Goal: Information Seeking & Learning: Learn about a topic

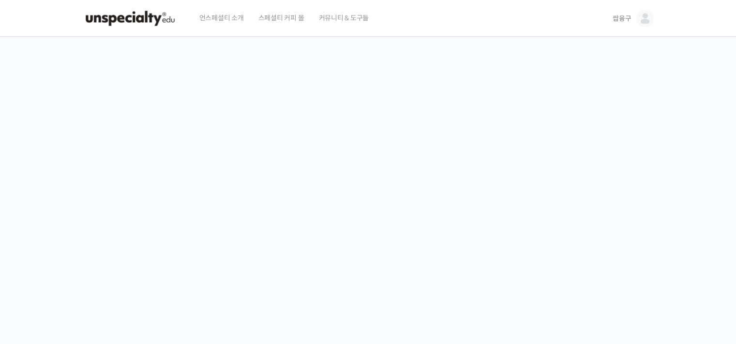
click at [625, 27] on link "쌉융구" at bounding box center [632, 18] width 41 height 37
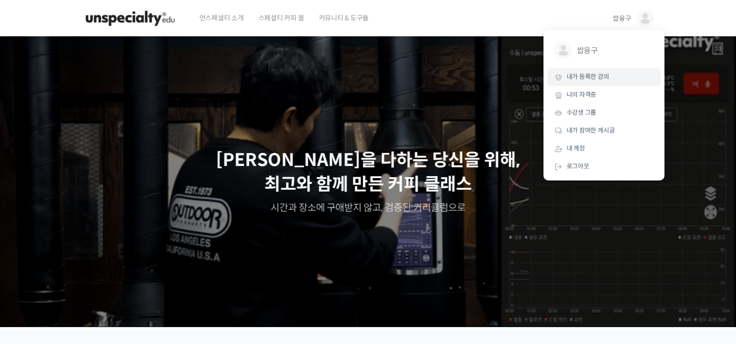
click at [603, 77] on span "내가 등록한 강의" at bounding box center [588, 77] width 43 height 8
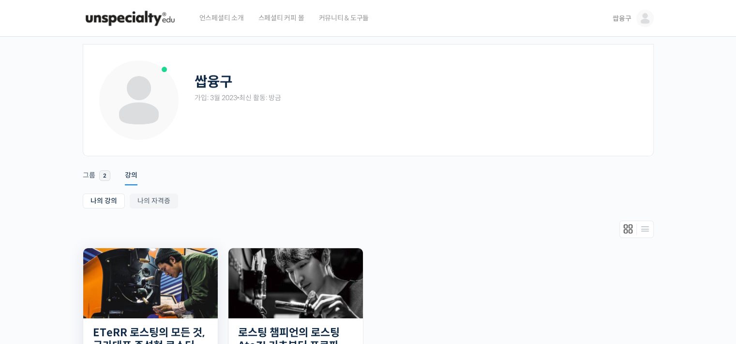
click at [152, 280] on img at bounding box center [150, 283] width 134 height 70
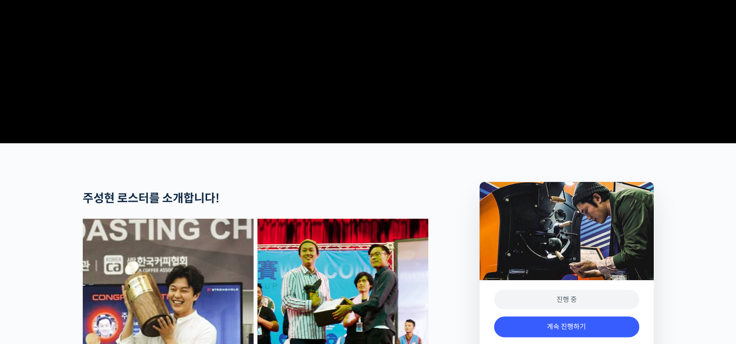
scroll to position [427, 0]
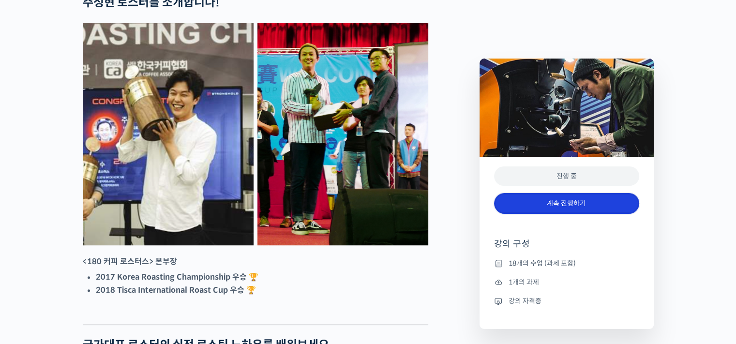
click at [529, 206] on link "계속 진행하기" at bounding box center [566, 203] width 145 height 21
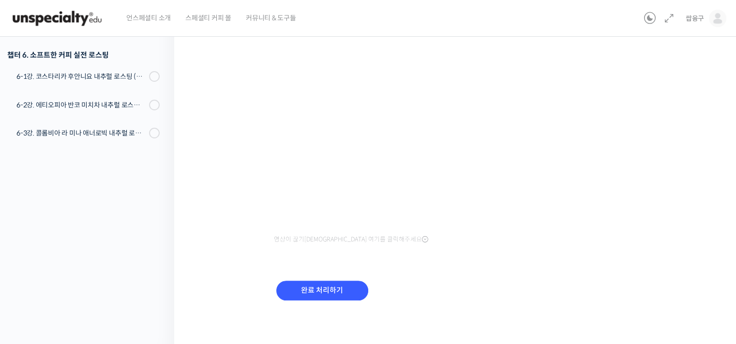
scroll to position [182, 0]
click at [324, 289] on input "완료 처리하기" at bounding box center [322, 291] width 92 height 20
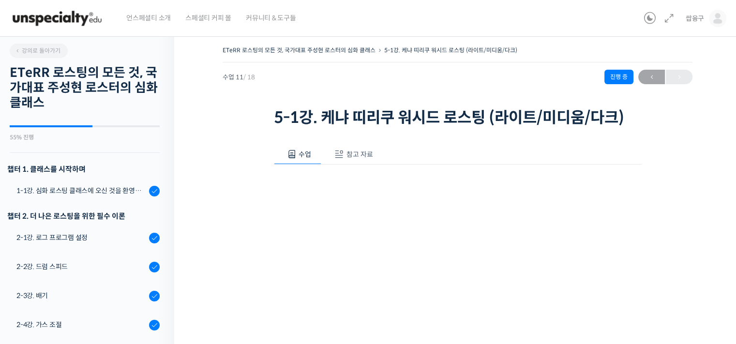
click at [75, 18] on img at bounding box center [57, 18] width 95 height 29
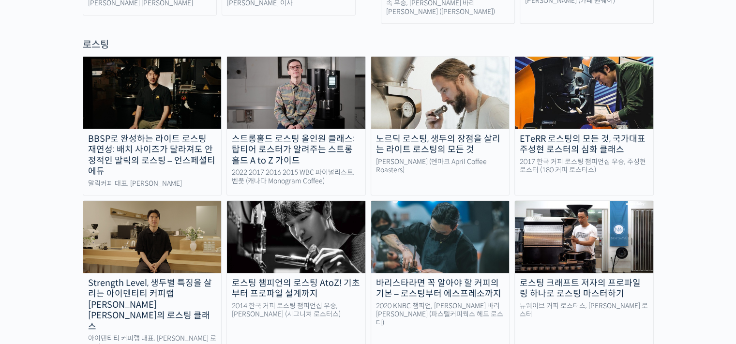
scroll to position [862, 0]
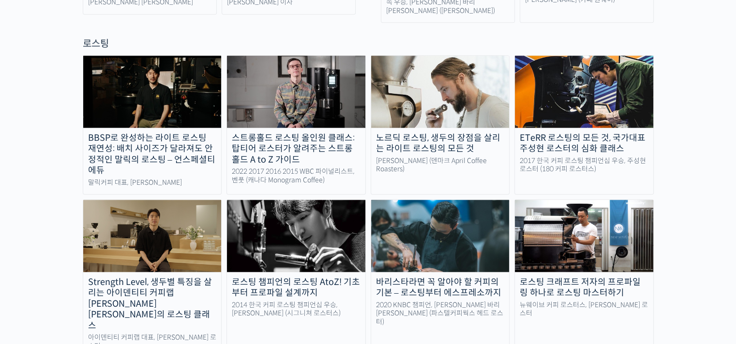
click at [158, 277] on div "Strength Level, 생두별 특징을 살리는 아이덴티티 커피랩 [PERSON_NAME] [PERSON_NAME]의 로스팅 클래스" at bounding box center [152, 304] width 138 height 55
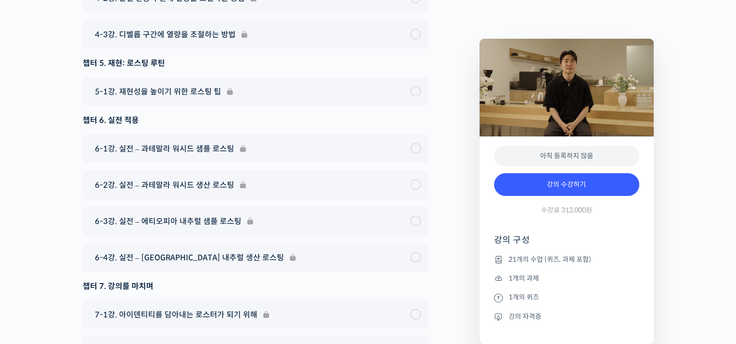
scroll to position [5612, 0]
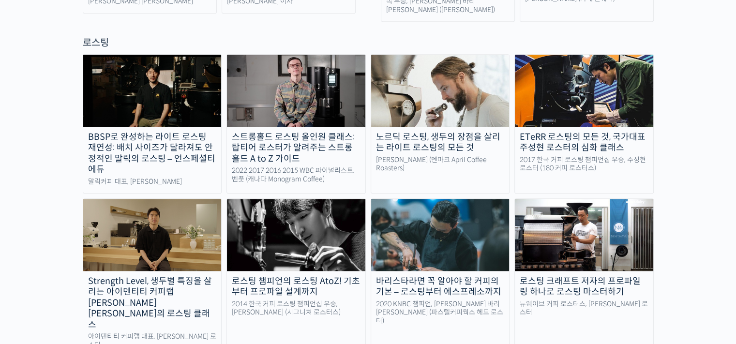
click at [194, 132] on div "BBSP로 완성하는 라이트 로스팅 재연성: 배치 사이즈가 달라져도 안정적인 말릭의 로스팅 – 언스페셜티 에듀" at bounding box center [152, 154] width 138 height 44
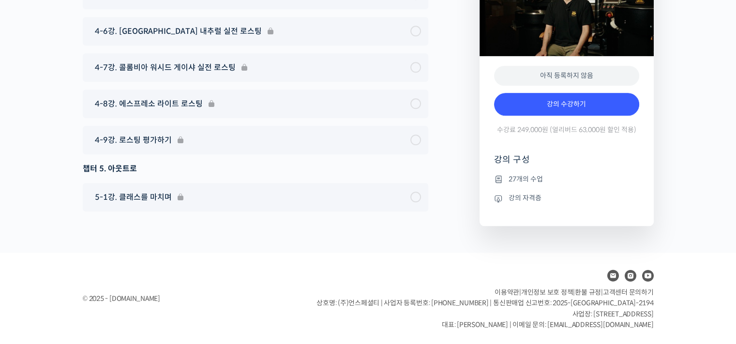
scroll to position [4619, 0]
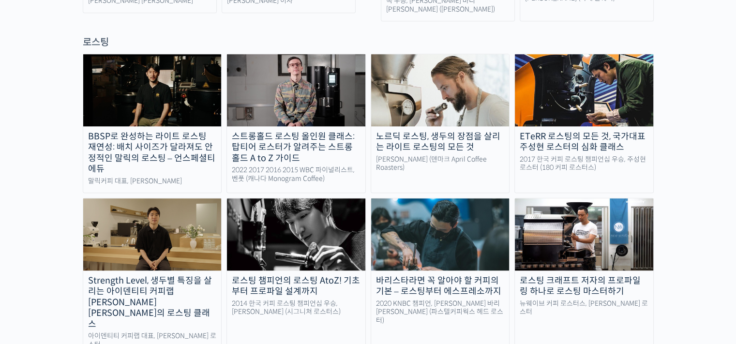
click at [436, 131] on div "노르딕 로스팅, 생두의 장점을 살리는 라이트 로스팅의 모든 것" at bounding box center [440, 142] width 138 height 22
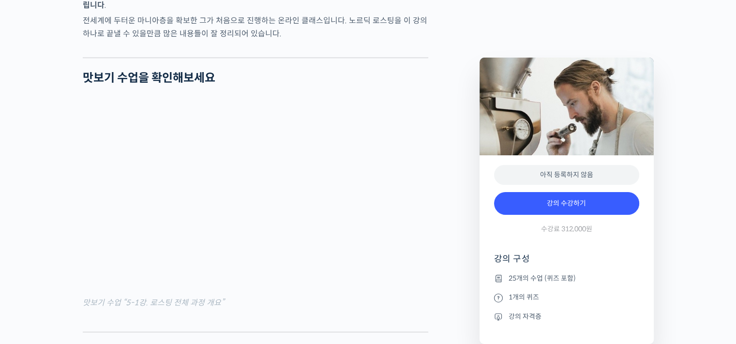
scroll to position [1211, 0]
